Goal: Information Seeking & Learning: Learn about a topic

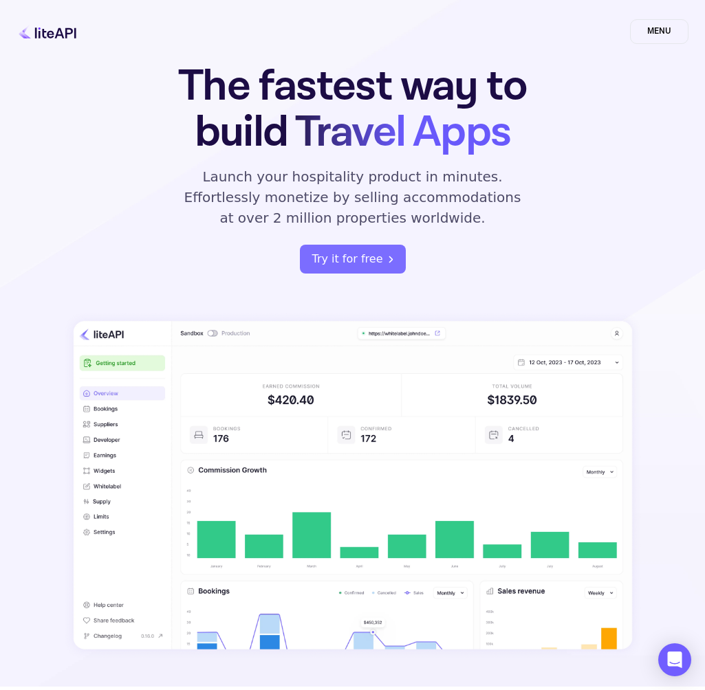
click at [646, 32] on span "MENU" at bounding box center [659, 31] width 58 height 25
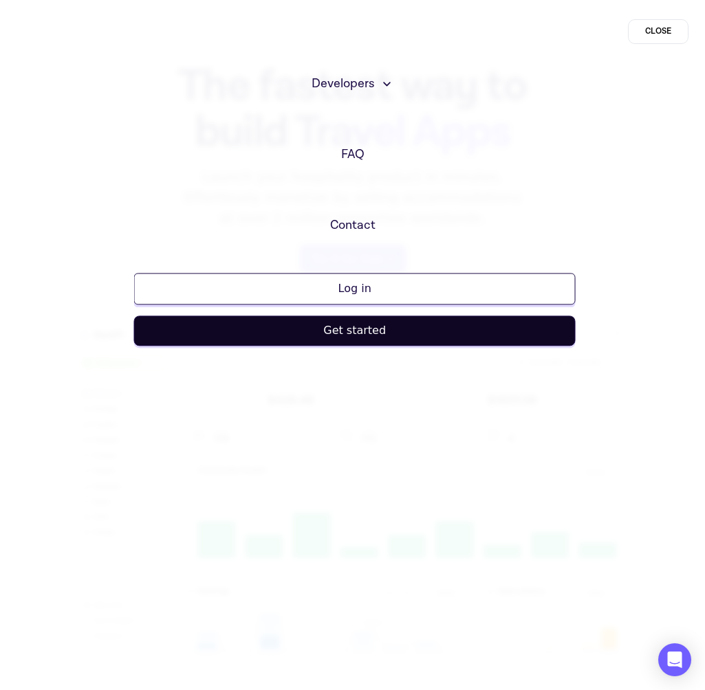
click at [646, 32] on span "CLOSE" at bounding box center [658, 31] width 60 height 25
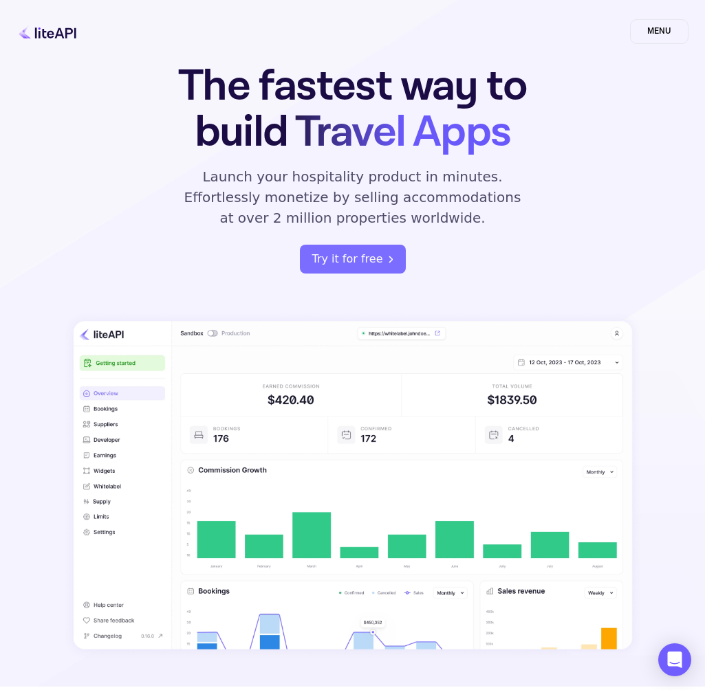
click at [658, 14] on div "MENU" at bounding box center [352, 32] width 705 height 36
click at [666, 30] on span "MENU" at bounding box center [659, 31] width 58 height 25
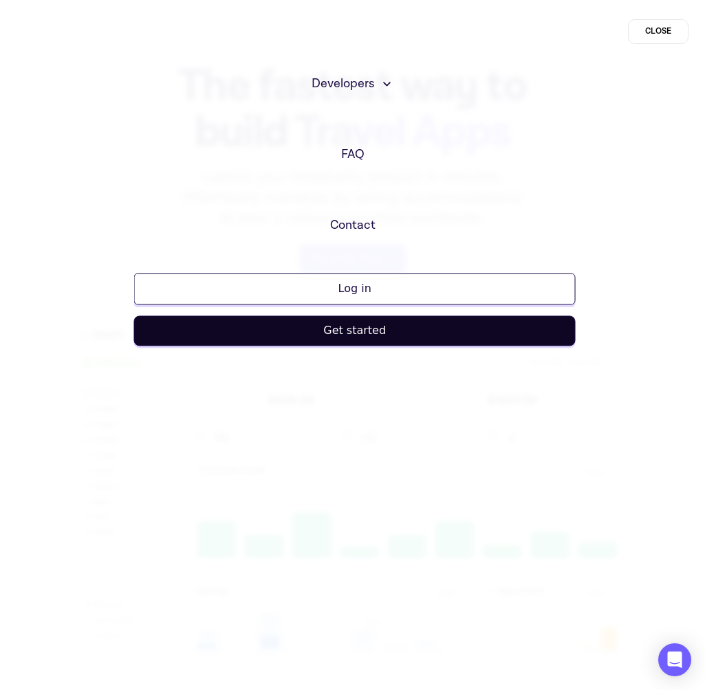
click at [374, 159] on ul "Developers Documentation API Reference Status FAQ Contact" at bounding box center [352, 154] width 705 height 171
click at [361, 152] on span "FAQ" at bounding box center [352, 154] width 23 height 19
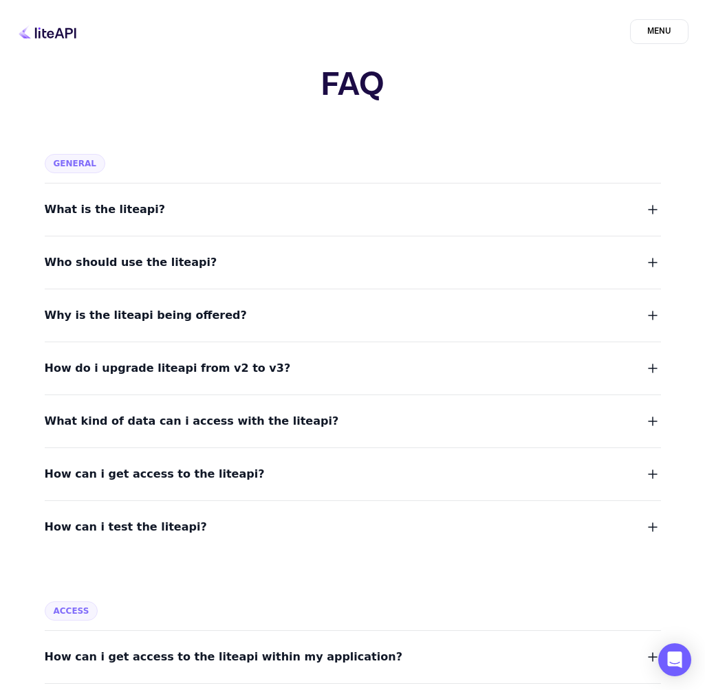
click at [345, 217] on button "What is the liteapi?" at bounding box center [353, 209] width 616 height 19
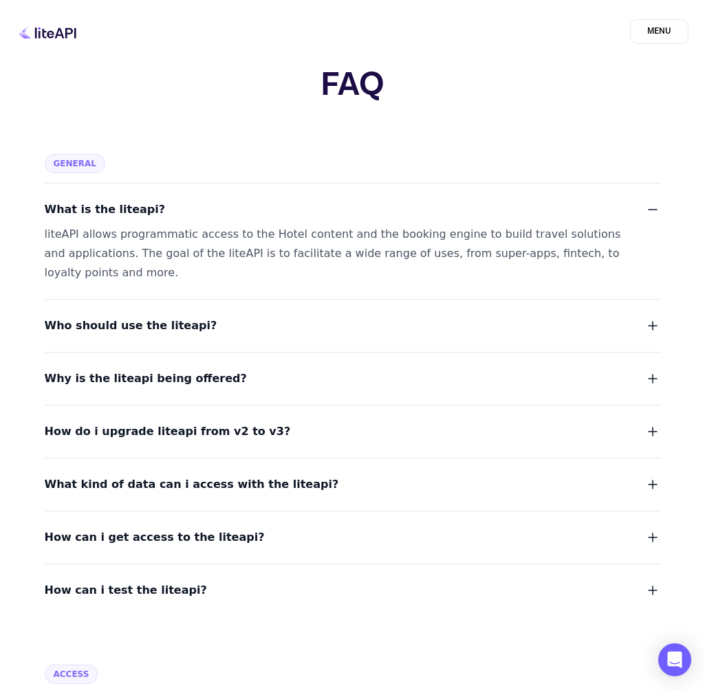
click at [345, 217] on button "What is the liteapi?" at bounding box center [353, 209] width 616 height 19
